Goal: Task Accomplishment & Management: Manage account settings

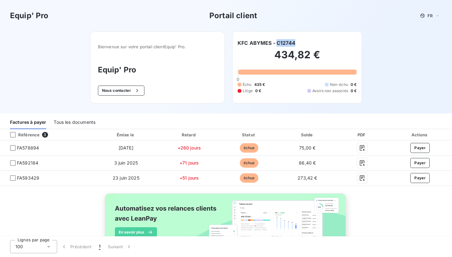
drag, startPoint x: 296, startPoint y: 43, endPoint x: 277, endPoint y: 43, distance: 18.5
click at [277, 43] on div "KFC ABYMES - C12744" at bounding box center [296, 43] width 119 height 8
copy h6 "C12744"
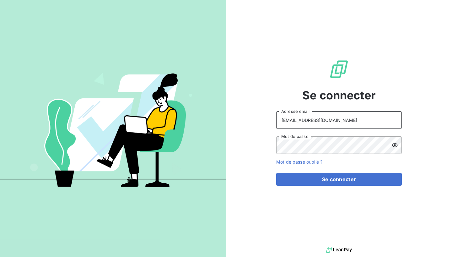
type input "b.golabkan@equippro.fr"
click at [393, 146] on icon at bounding box center [394, 145] width 6 height 6
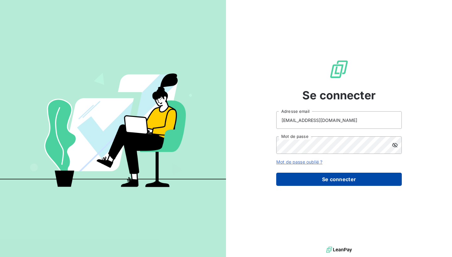
click at [297, 180] on button "Se connecter" at bounding box center [338, 179] width 125 height 13
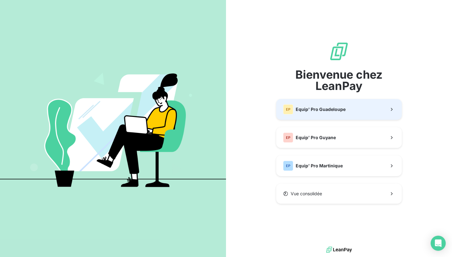
click at [321, 112] on span "Equip' Pro Guadeloupe" at bounding box center [320, 109] width 50 height 6
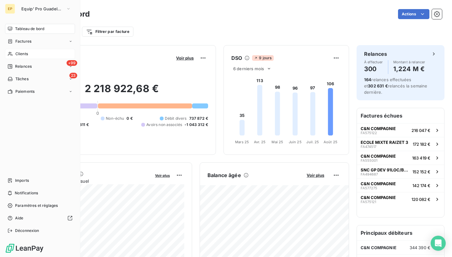
click at [11, 55] on icon at bounding box center [10, 53] width 5 height 5
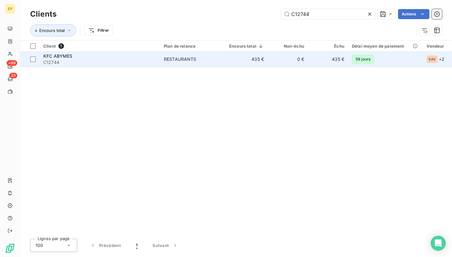
type input "C12744"
click at [104, 66] on td "KFC ABYMES C12744" at bounding box center [100, 59] width 120 height 15
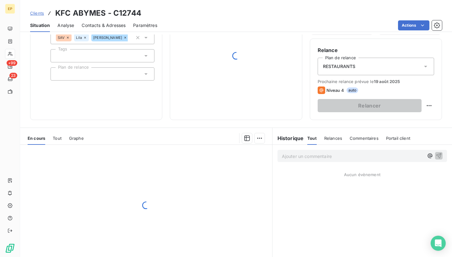
scroll to position [51, 0]
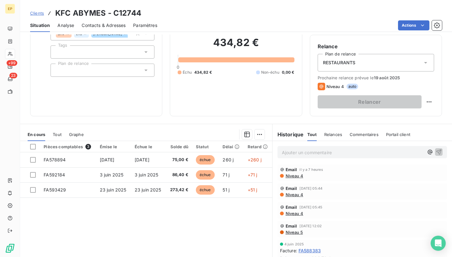
click at [361, 61] on div "RESTAURANTS" at bounding box center [375, 63] width 116 height 18
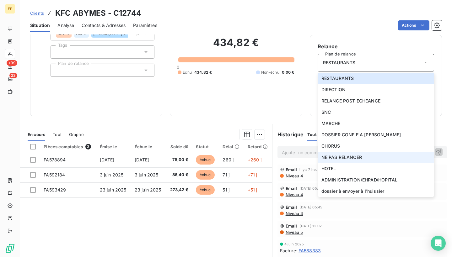
click at [340, 160] on span "NE PAS RELANCER" at bounding box center [341, 157] width 40 height 6
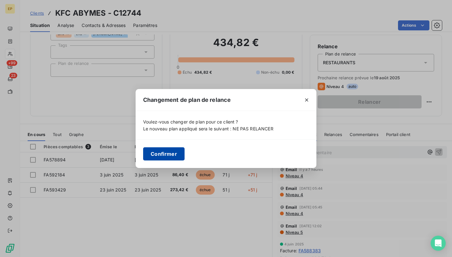
click at [175, 157] on button "Confirmer" at bounding box center [163, 153] width 41 height 13
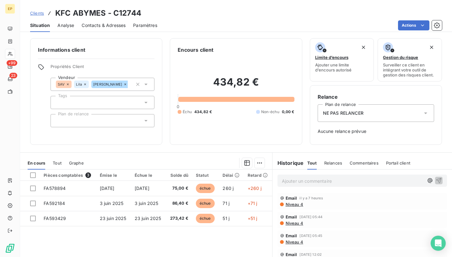
scroll to position [0, 0]
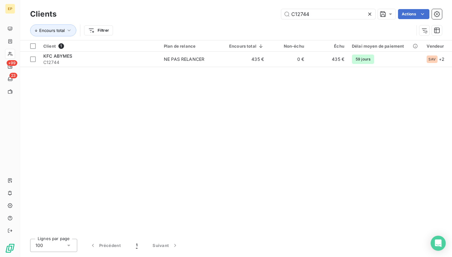
click at [369, 14] on icon at bounding box center [369, 14] width 3 height 3
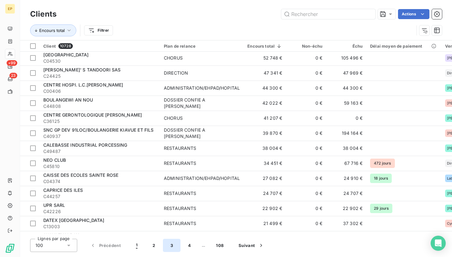
scroll to position [121, 0]
click at [170, 246] on button "3" at bounding box center [172, 245] width 18 height 13
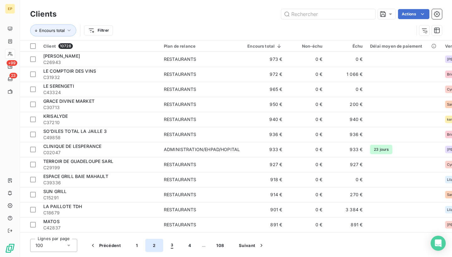
scroll to position [0, 0]
click at [151, 243] on button "2" at bounding box center [154, 245] width 18 height 13
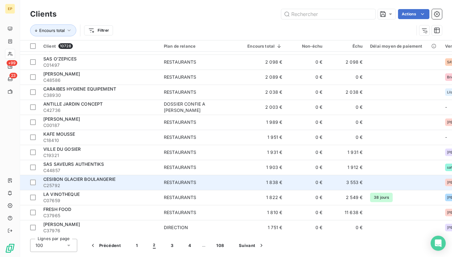
scroll to position [325, 0]
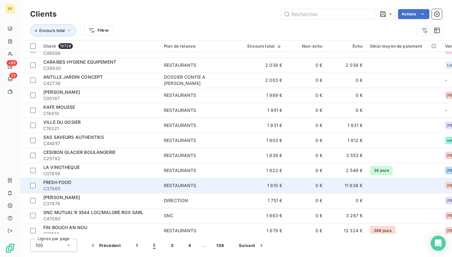
click at [243, 181] on td "1 810 €" at bounding box center [264, 185] width 42 height 15
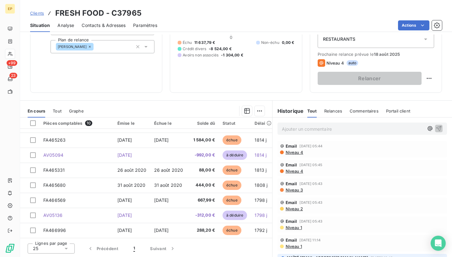
scroll to position [43, 0]
click at [353, 36] on div "RESTAURANTS" at bounding box center [375, 39] width 116 height 18
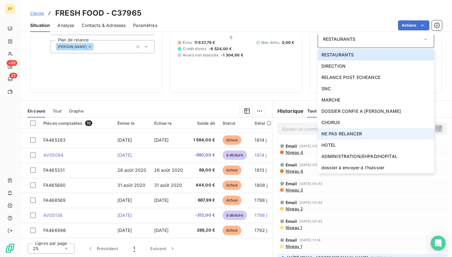
click at [331, 131] on span "NE PAS RELANCER" at bounding box center [341, 134] width 40 height 6
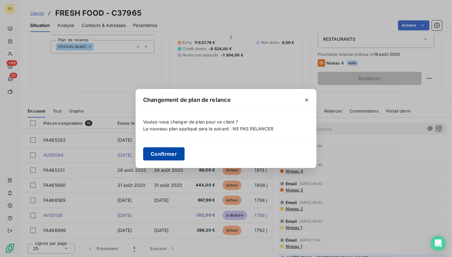
click at [177, 153] on button "Confirmer" at bounding box center [163, 153] width 41 height 13
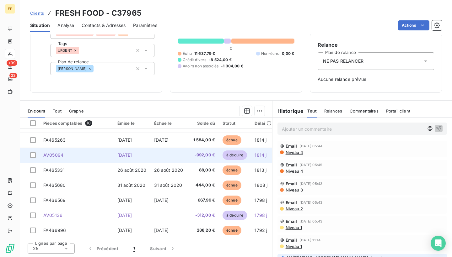
scroll to position [52, 0]
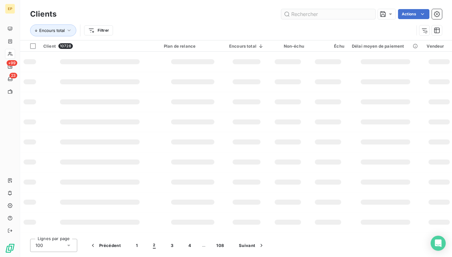
click at [351, 14] on input "text" at bounding box center [328, 14] width 94 height 10
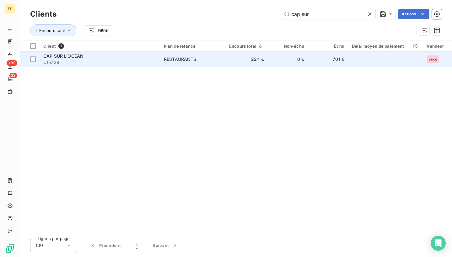
type input "cap sur"
click at [92, 55] on div "CAP SUR L'OCEAN" at bounding box center [99, 56] width 113 height 6
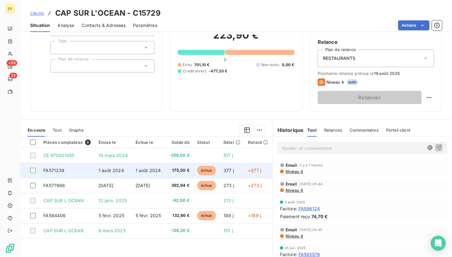
scroll to position [54, 0]
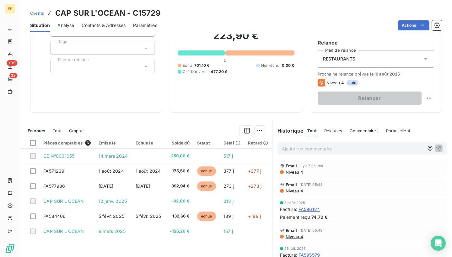
click at [344, 59] on span "RESTAURANTS" at bounding box center [339, 59] width 33 height 6
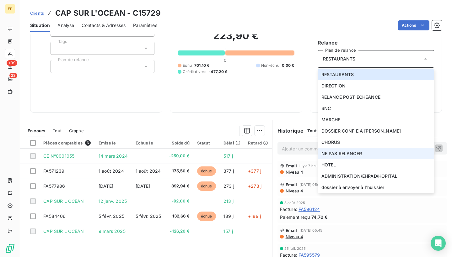
click at [334, 151] on span "NE PAS RELANCER" at bounding box center [341, 154] width 40 height 6
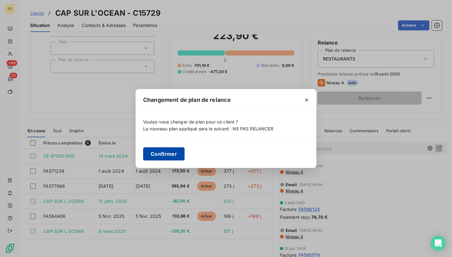
click at [177, 155] on button "Confirmer" at bounding box center [163, 153] width 41 height 13
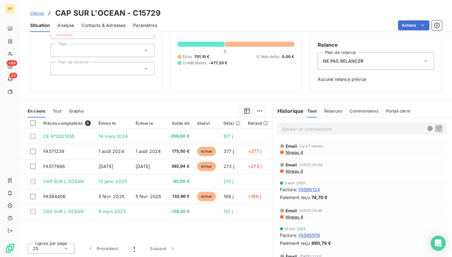
scroll to position [52, 0]
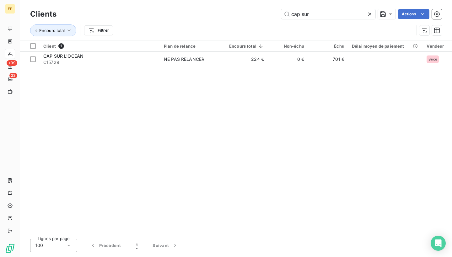
click at [370, 16] on icon at bounding box center [369, 14] width 6 height 6
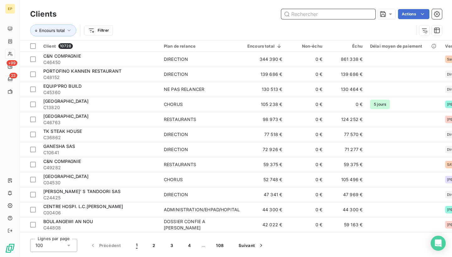
click at [370, 17] on input "text" at bounding box center [328, 14] width 94 height 10
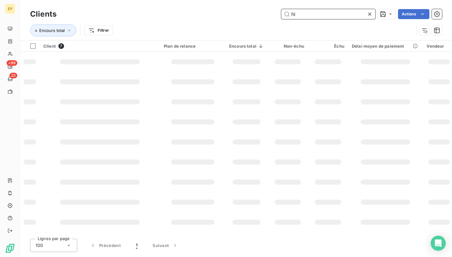
type input "h"
type input "e"
type input "a"
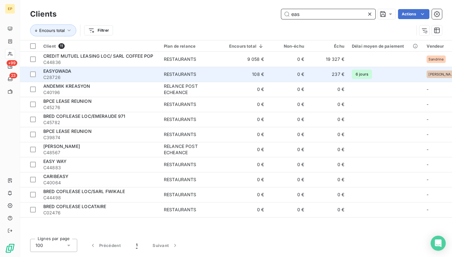
type input "eas"
click at [64, 71] on span "EASYGWADA" at bounding box center [57, 70] width 28 height 5
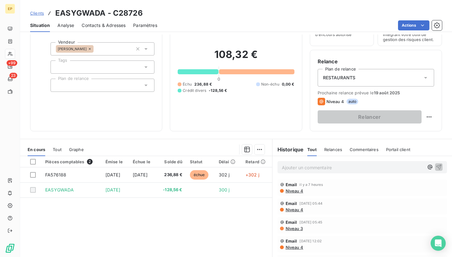
scroll to position [25, 0]
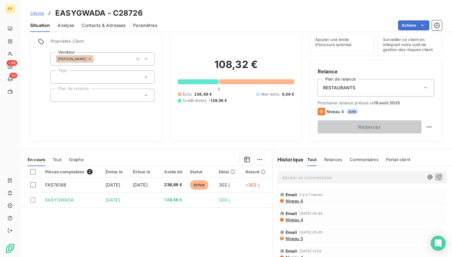
click at [326, 89] on span "RESTAURANTS" at bounding box center [339, 88] width 33 height 6
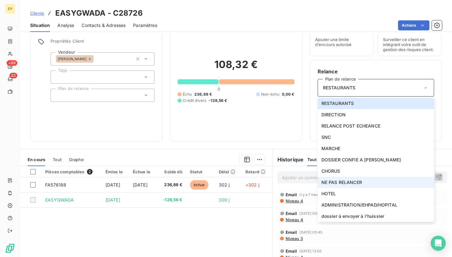
click at [343, 180] on span "NE PAS RELANCER" at bounding box center [341, 182] width 40 height 6
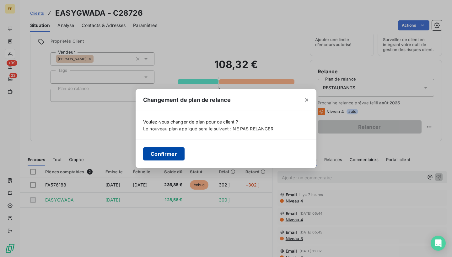
click at [169, 151] on button "Confirmer" at bounding box center [163, 153] width 41 height 13
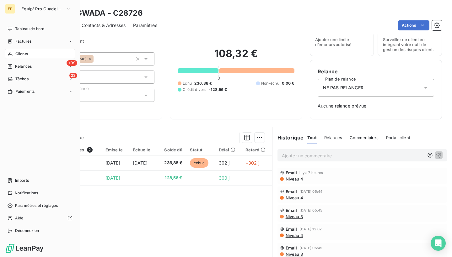
click at [9, 53] on icon at bounding box center [10, 54] width 4 height 4
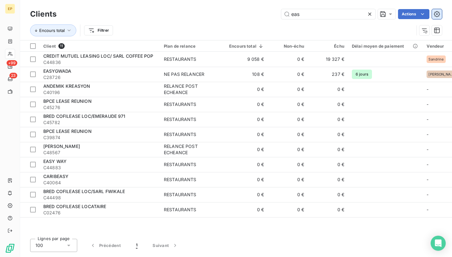
click at [435, 18] on button "button" at bounding box center [437, 14] width 10 height 10
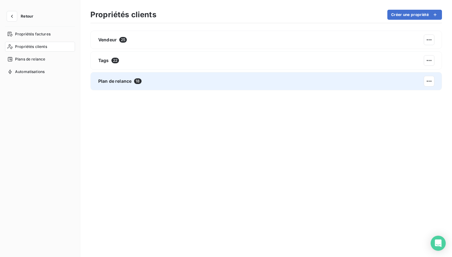
click at [115, 83] on span "Plan de relance" at bounding box center [114, 81] width 33 height 6
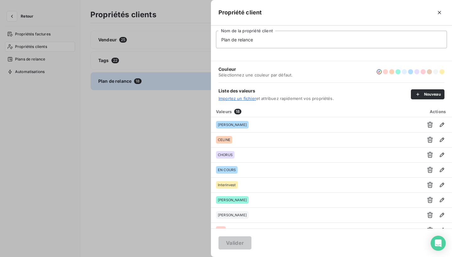
click at [44, 93] on div at bounding box center [226, 128] width 452 height 257
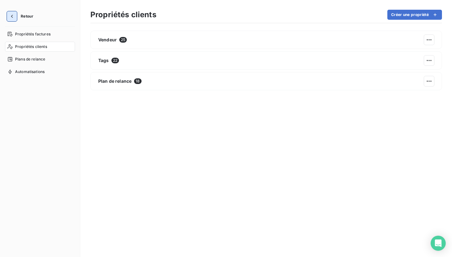
click at [8, 16] on button "button" at bounding box center [12, 16] width 10 height 10
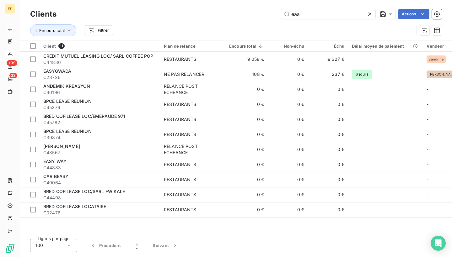
click at [367, 13] on icon at bounding box center [369, 14] width 6 height 6
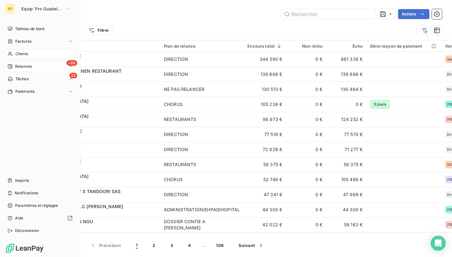
click at [18, 67] on span "Relances" at bounding box center [23, 67] width 17 height 6
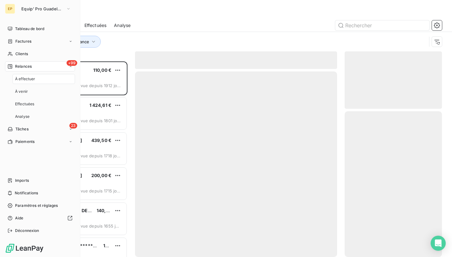
scroll to position [196, 97]
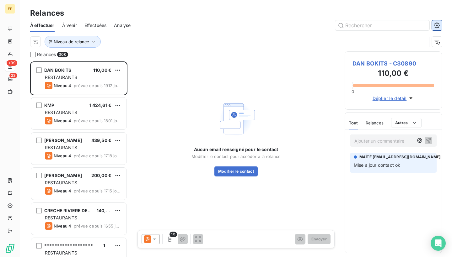
click at [438, 25] on icon "button" at bounding box center [437, 25] width 6 height 6
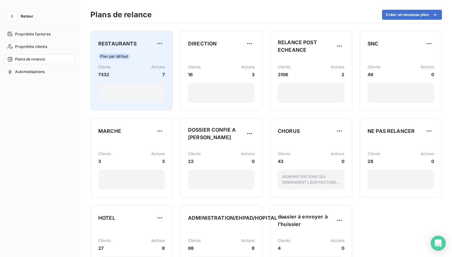
click at [148, 46] on div "RESTAURANTS" at bounding box center [131, 44] width 67 height 10
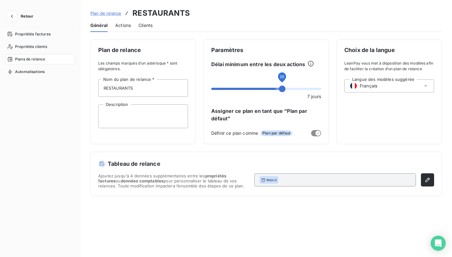
click at [283, 89] on span at bounding box center [282, 89] width 7 height 7
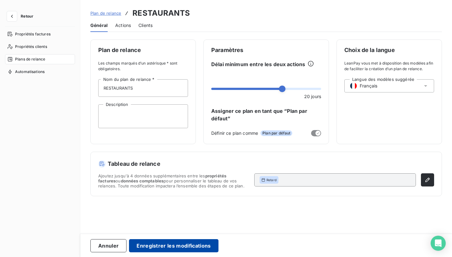
click at [173, 243] on button "Enregistrer les modifications" at bounding box center [173, 245] width 89 height 13
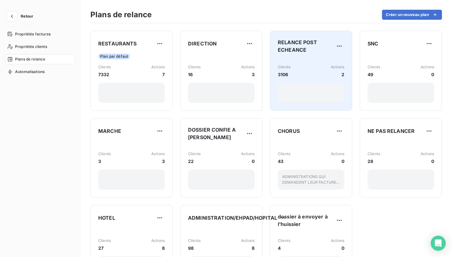
click at [308, 59] on div "Clients 3106 Actions 2" at bounding box center [311, 81] width 67 height 44
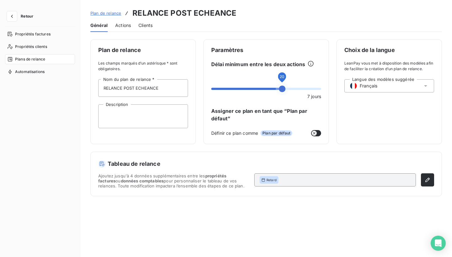
click at [282, 91] on span at bounding box center [282, 89] width 7 height 7
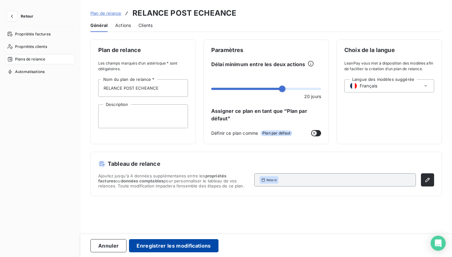
click at [145, 247] on button "Enregistrer les modifications" at bounding box center [173, 245] width 89 height 13
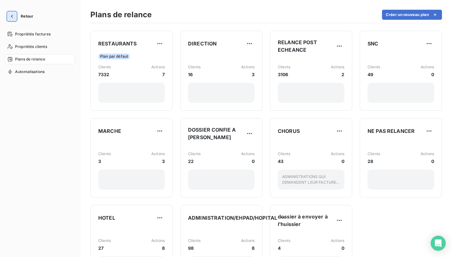
click at [13, 16] on icon "button" at bounding box center [12, 16] width 6 height 6
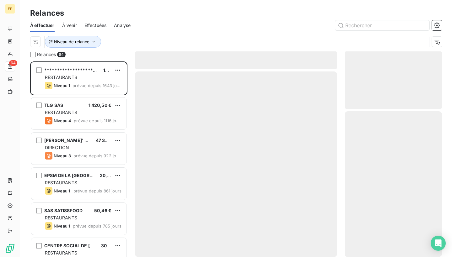
scroll to position [0, 0]
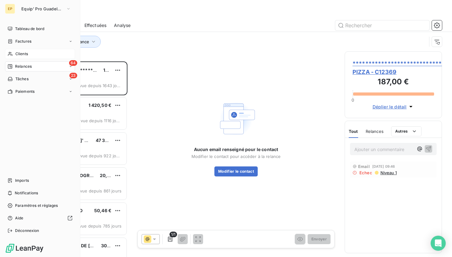
click at [13, 52] on div "Clients" at bounding box center [40, 54] width 70 height 10
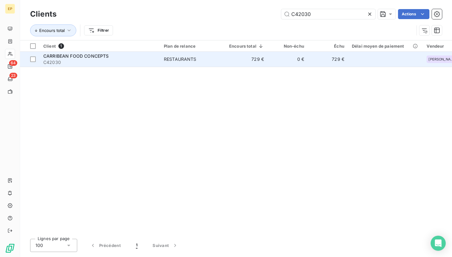
type input "C42030"
click at [104, 62] on span "C42030" at bounding box center [99, 62] width 113 height 6
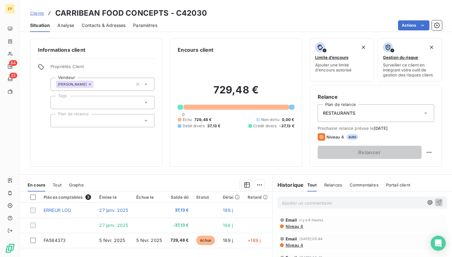
click at [337, 114] on span "RESTAURANTS" at bounding box center [339, 113] width 33 height 6
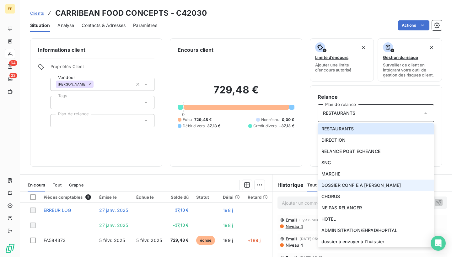
scroll to position [27, 0]
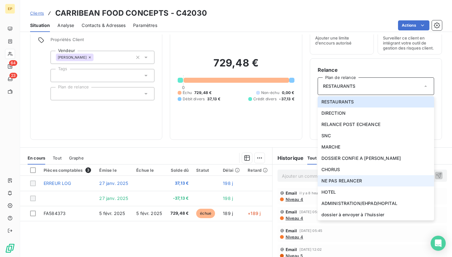
click at [352, 181] on span "NE PAS RELANCER" at bounding box center [341, 181] width 40 height 6
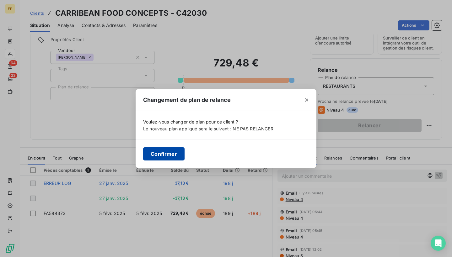
click at [173, 156] on button "Confirmer" at bounding box center [163, 153] width 41 height 13
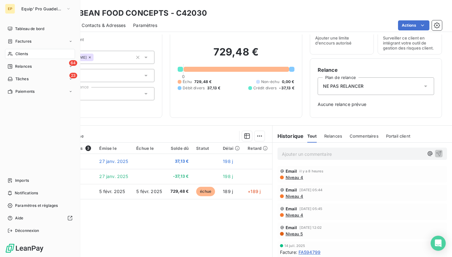
click at [11, 54] on icon at bounding box center [10, 53] width 5 height 5
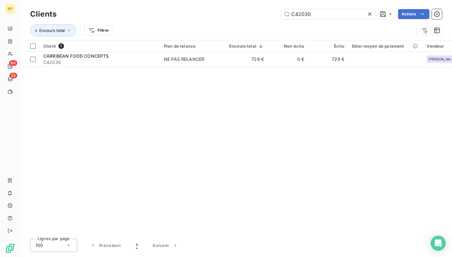
click at [370, 14] on icon at bounding box center [369, 14] width 6 height 6
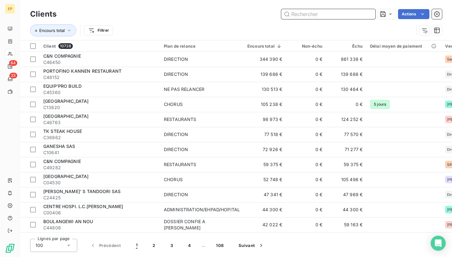
click at [370, 14] on input "text" at bounding box center [328, 14] width 94 height 10
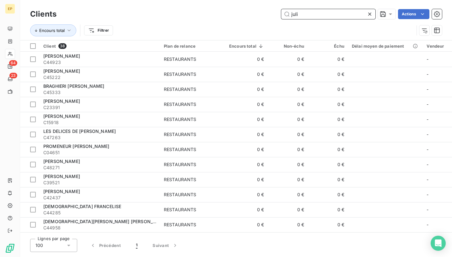
type input "juli"
click at [368, 15] on icon at bounding box center [369, 14] width 3 height 3
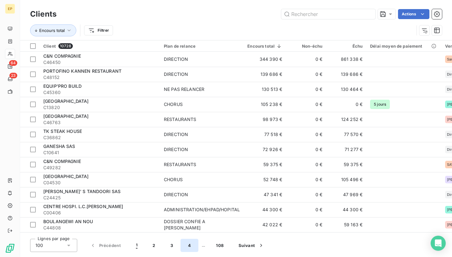
click at [189, 246] on button "4" at bounding box center [189, 245] width 18 height 13
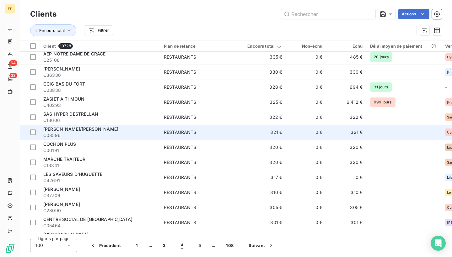
scroll to position [1086, 0]
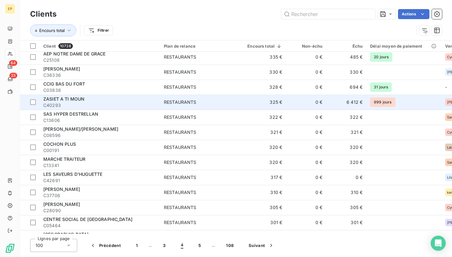
click at [235, 103] on span "RESTAURANTS" at bounding box center [202, 102] width 76 height 6
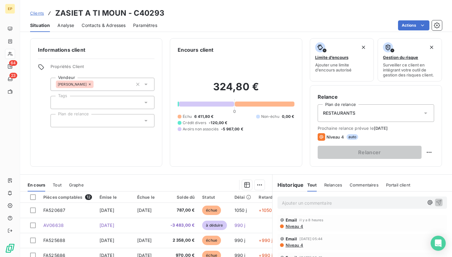
click at [342, 117] on div "RESTAURANTS" at bounding box center [375, 113] width 116 height 18
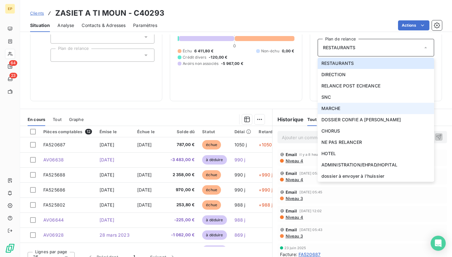
scroll to position [66, 0]
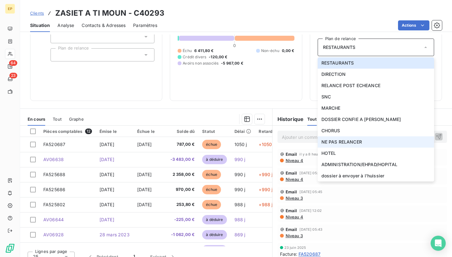
click at [350, 146] on li "NE PAS RELANCER" at bounding box center [375, 141] width 116 height 11
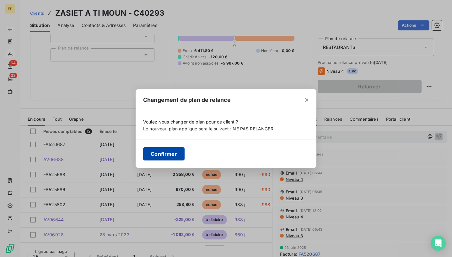
click at [178, 151] on button "Confirmer" at bounding box center [163, 153] width 41 height 13
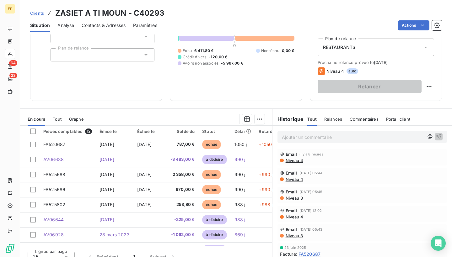
scroll to position [52, 0]
